Goal: Use online tool/utility: Utilize a website feature to perform a specific function

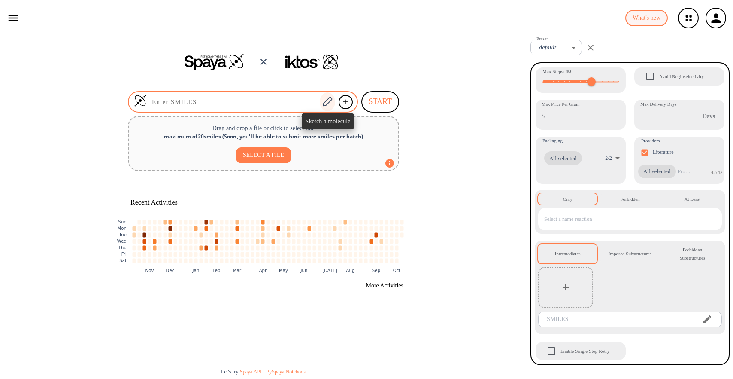
click at [325, 103] on icon at bounding box center [327, 101] width 9 height 9
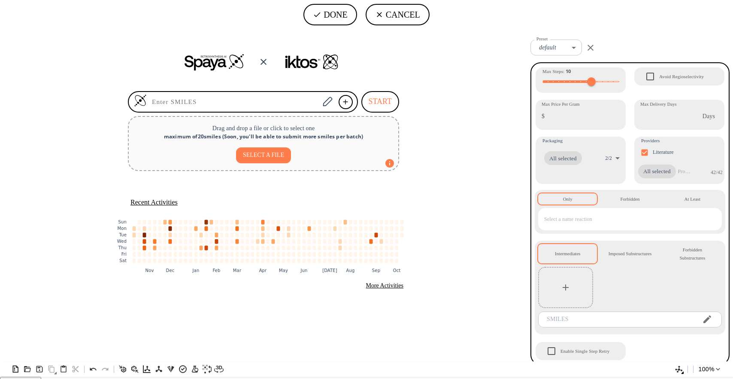
click at [326, 156] on icon "Created with [PERSON_NAME] 2.3.0" at bounding box center [366, 193] width 733 height 329
click at [292, 133] on tspan "N" at bounding box center [290, 129] width 4 height 7
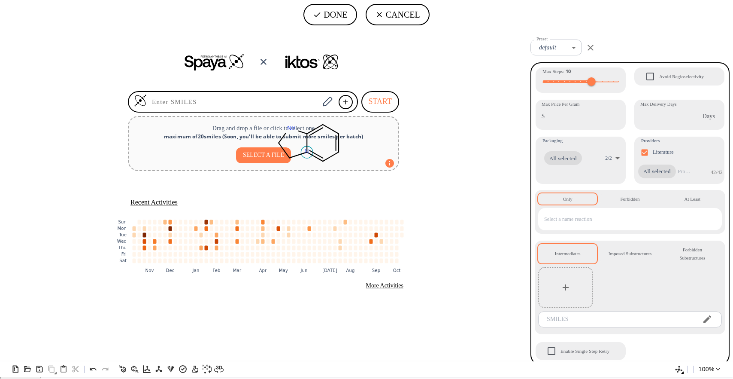
click at [309, 155] on tspan "N" at bounding box center [307, 151] width 4 height 7
drag, startPoint x: 297, startPoint y: 172, endPoint x: 271, endPoint y: 242, distance: 74.8
click at [271, 242] on icon "Created with [PERSON_NAME] 2.3.0 N N H N H 2 N" at bounding box center [366, 193] width 733 height 329
drag, startPoint x: 285, startPoint y: 157, endPoint x: 147, endPoint y: 158, distance: 137.8
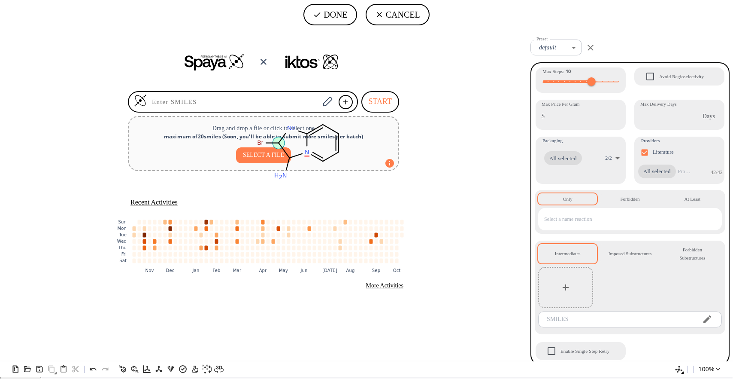
click at [147, 158] on icon "Created with [PERSON_NAME] 2.3.0 N H N N H 2 Br Br" at bounding box center [366, 193] width 733 height 329
click at [357, 185] on tspan "O" at bounding box center [356, 181] width 5 height 7
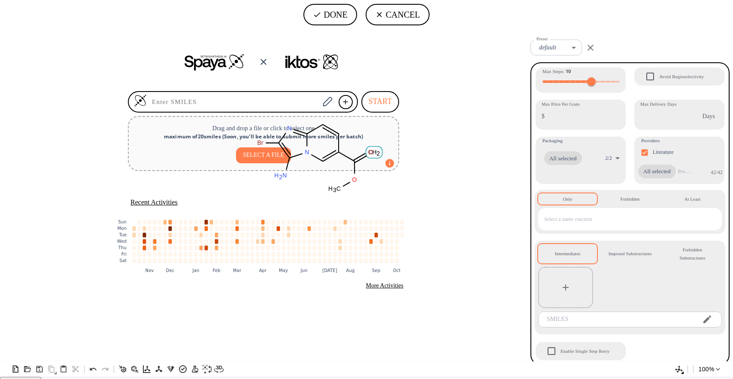
click at [371, 155] on tspan "O" at bounding box center [371, 152] width 5 height 7
click at [324, 20] on button "DONE" at bounding box center [331, 14] width 54 height 21
type input "C12=NC(Br)=C(N)N1C=C(C(=O)OC)C=C2"
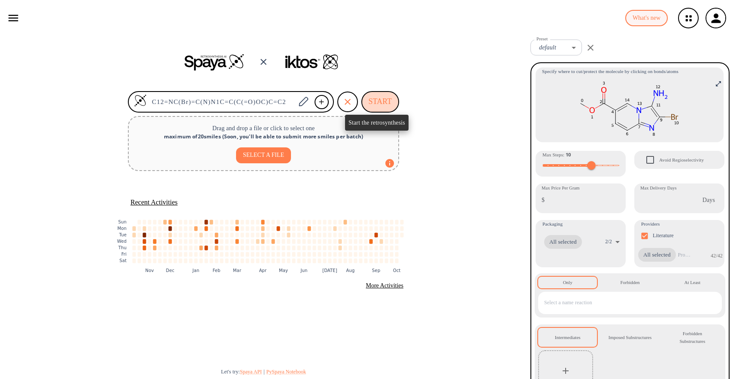
click at [381, 101] on button "START" at bounding box center [380, 101] width 38 height 21
click at [382, 104] on button "START" at bounding box center [380, 101] width 38 height 21
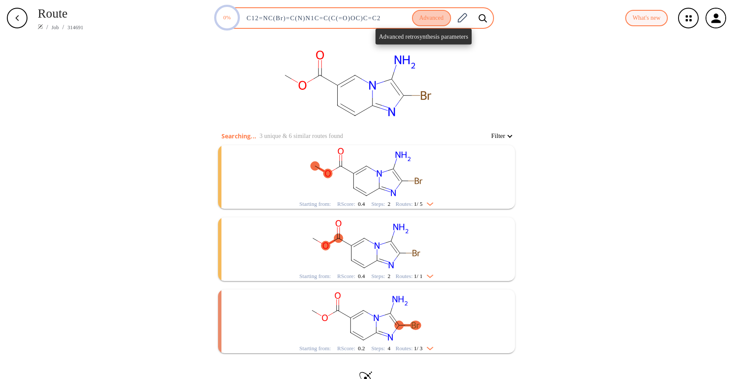
click at [431, 18] on button "Advanced" at bounding box center [431, 18] width 39 height 17
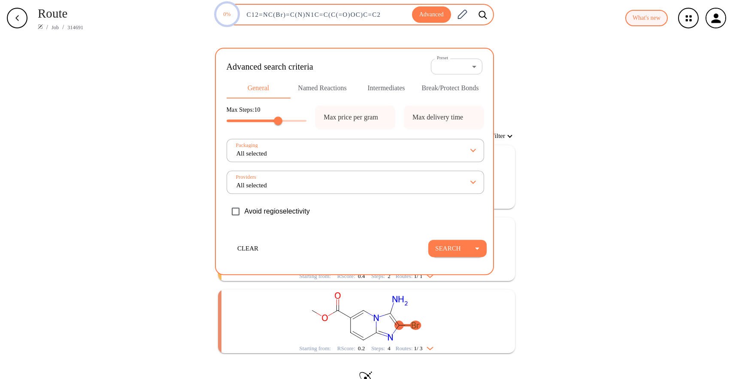
type input "All selected"
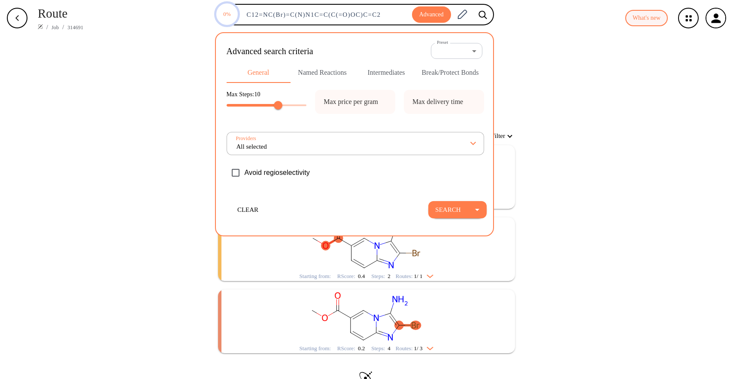
type input "All selected"
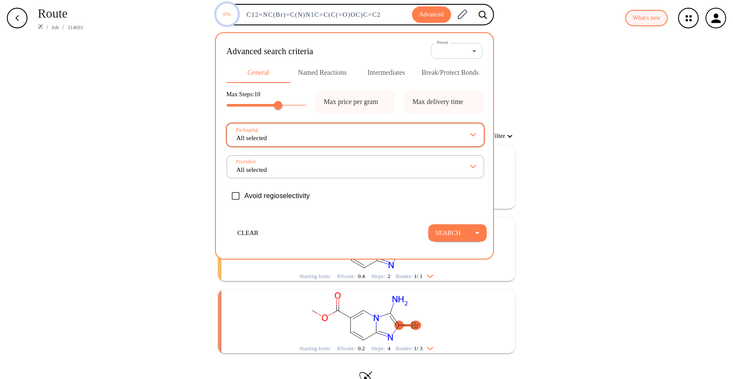
click at [466, 136] on input "All selected" at bounding box center [354, 135] width 236 height 14
click at [461, 74] on button "Break/Protect Bonds" at bounding box center [451, 72] width 64 height 21
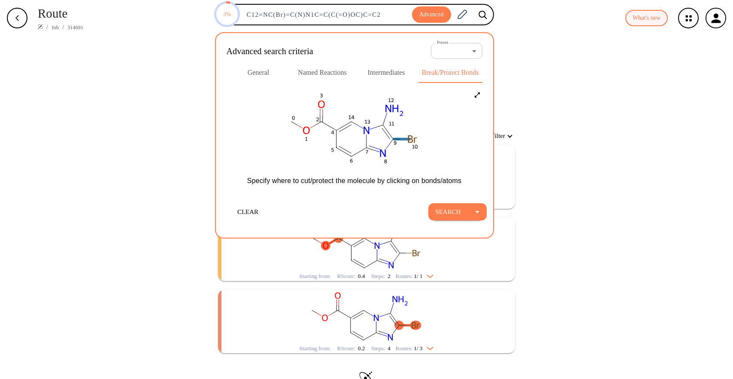
click at [400, 139] on icon at bounding box center [403, 139] width 7 height 0
click at [409, 143] on icon at bounding box center [408, 145] width 6 height 6
click at [479, 211] on icon "button" at bounding box center [477, 212] width 10 height 10
click at [478, 233] on li "Search in a new tab" at bounding box center [461, 231] width 62 height 14
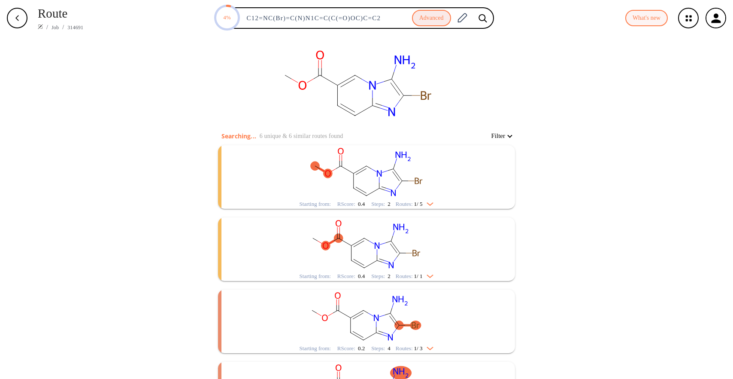
click at [427, 315] on rect "clusters" at bounding box center [366, 316] width 223 height 54
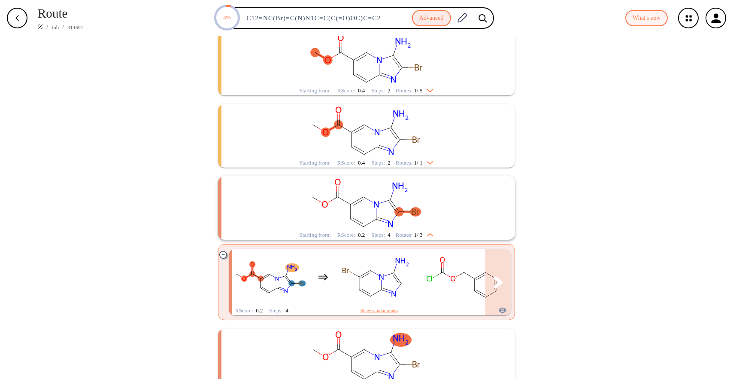
scroll to position [153, 0]
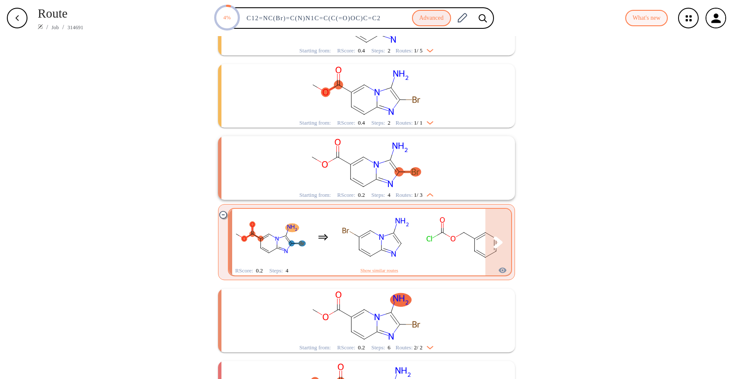
click at [376, 237] on rect "clusters" at bounding box center [375, 237] width 77 height 54
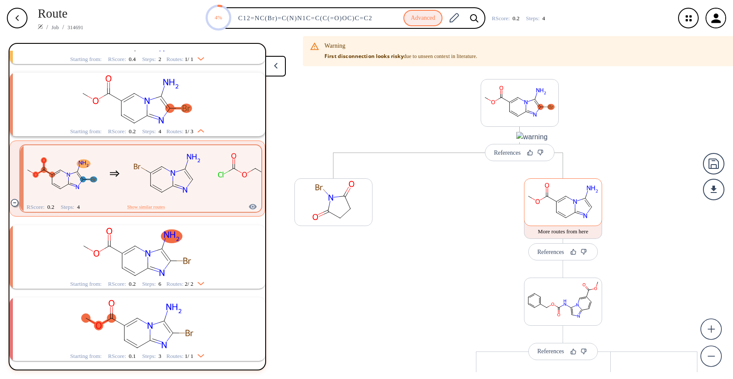
scroll to position [164, 0]
